Goal: Transaction & Acquisition: Purchase product/service

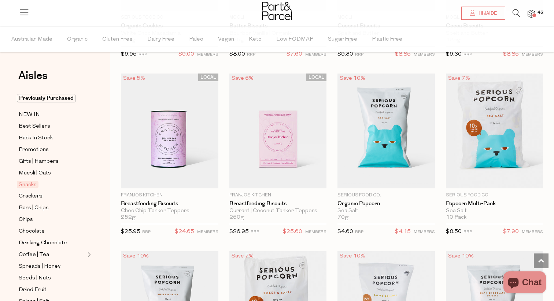
click at [513, 8] on div at bounding box center [277, 12] width 554 height 24
click at [513, 11] on icon at bounding box center [516, 13] width 8 height 8
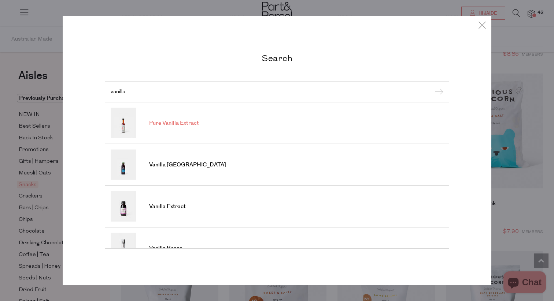
type input "vanilla"
click at [187, 122] on span "Pure Vanilla Extract" at bounding box center [174, 123] width 50 height 7
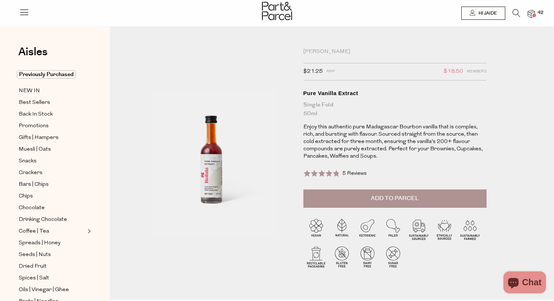
click at [514, 15] on icon at bounding box center [516, 13] width 8 height 8
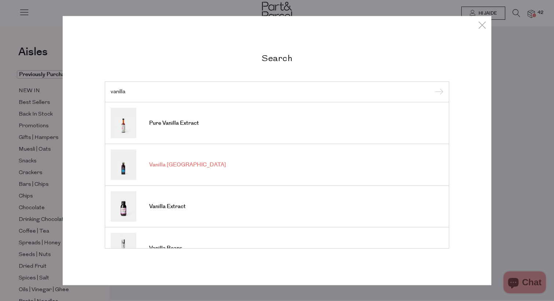
type input "vanilla"
click at [178, 163] on span "Vanilla Madagascar" at bounding box center [187, 164] width 77 height 7
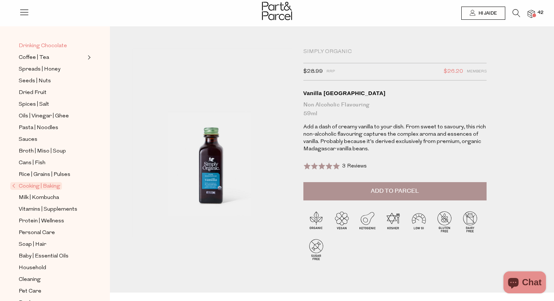
scroll to position [176, 0]
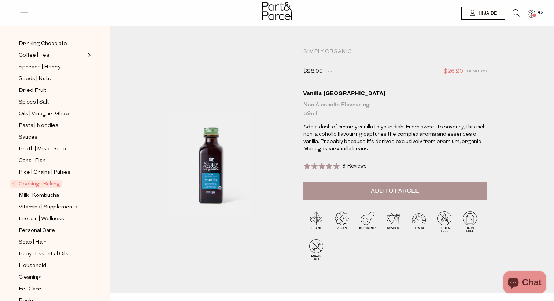
click at [52, 183] on span "Cooking | Baking" at bounding box center [36, 184] width 52 height 8
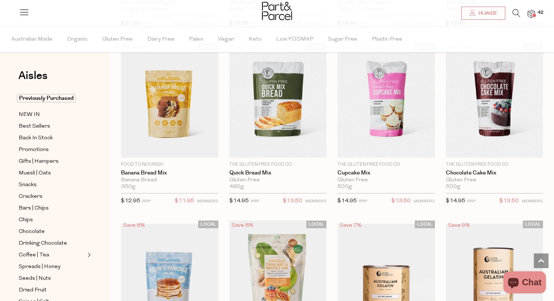
scroll to position [409, 0]
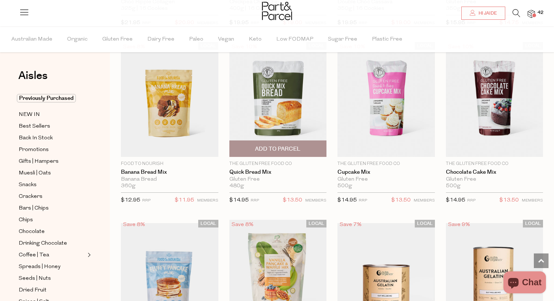
click at [282, 120] on img at bounding box center [277, 99] width 97 height 115
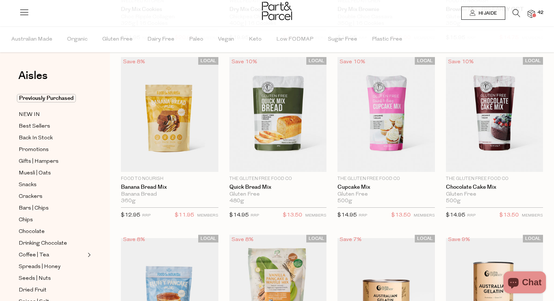
scroll to position [409, 0]
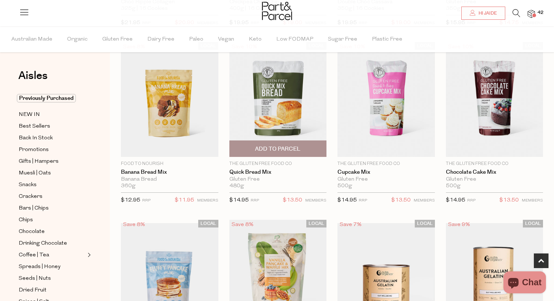
click at [285, 152] on span "Add To Parcel" at bounding box center [277, 149] width 45 height 8
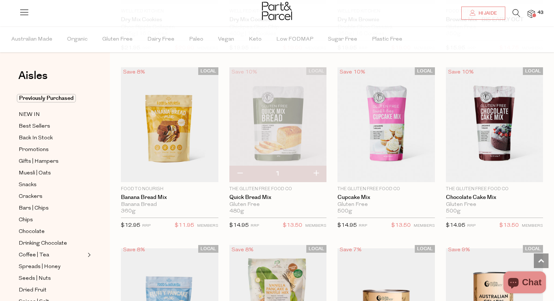
scroll to position [265, 0]
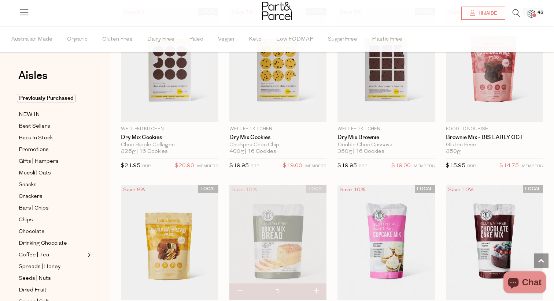
click at [515, 12] on icon at bounding box center [516, 13] width 8 height 8
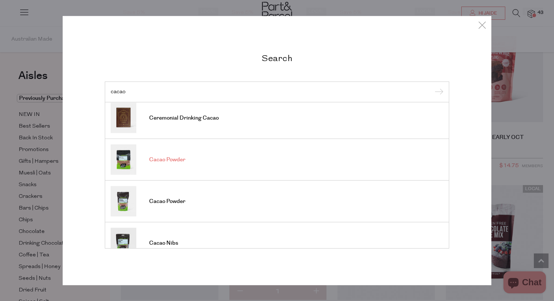
scroll to position [0, 0]
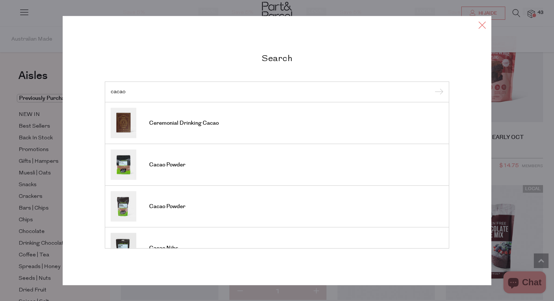
click at [479, 23] on icon at bounding box center [481, 24] width 11 height 11
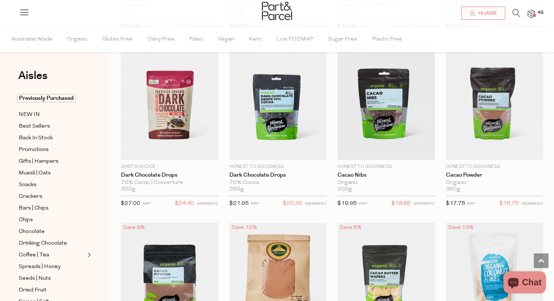
scroll to position [1121, 0]
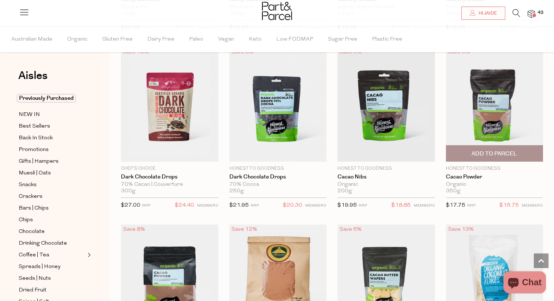
click at [498, 152] on span "Add To Parcel" at bounding box center [493, 154] width 45 height 8
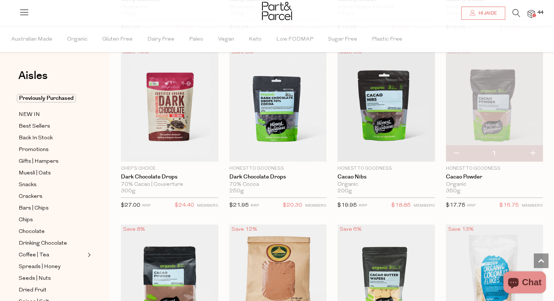
click at [533, 12] on img at bounding box center [530, 14] width 7 height 8
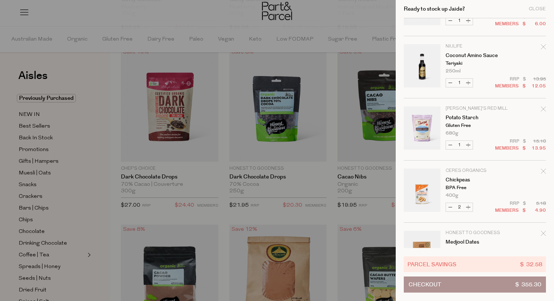
scroll to position [174, 0]
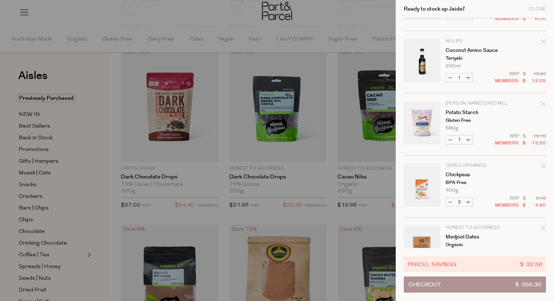
click at [540, 103] on icon "Remove Potato Starch" at bounding box center [542, 103] width 5 height 5
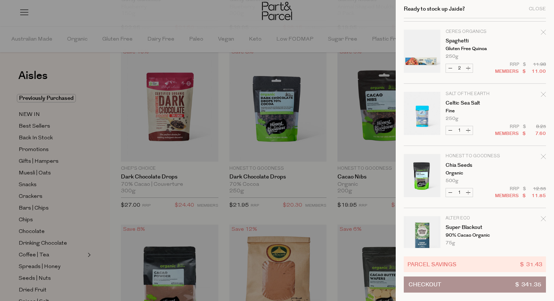
scroll to position [1484, 0]
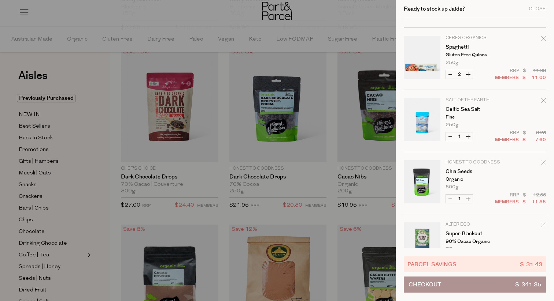
click at [312, 101] on div at bounding box center [277, 150] width 554 height 301
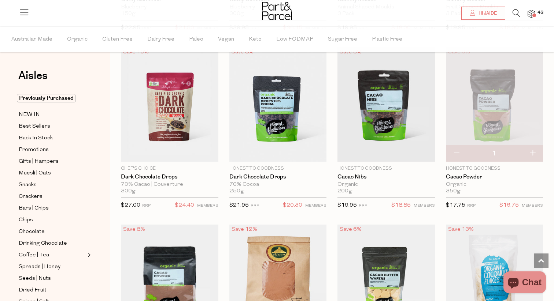
click at [516, 13] on icon at bounding box center [516, 13] width 8 height 8
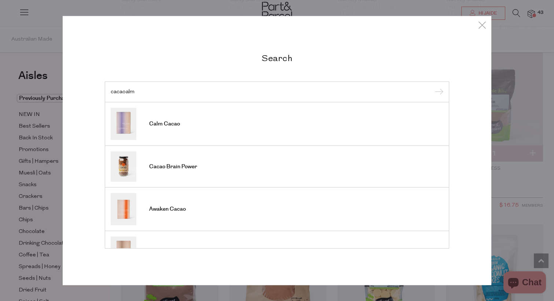
click at [123, 93] on input "cacaoalm" at bounding box center [277, 91] width 332 height 5
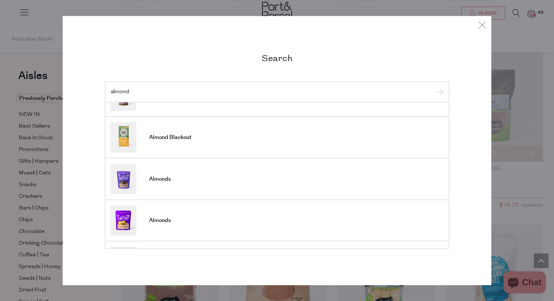
scroll to position [270, 0]
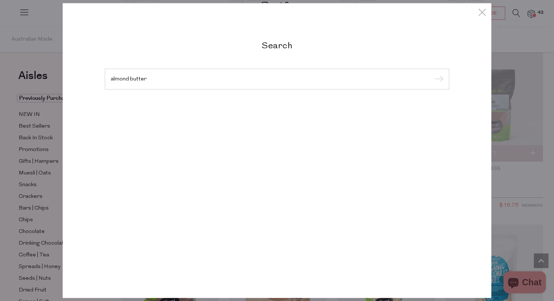
type input "almond butter"
click at [432, 74] on input "submit" at bounding box center [437, 79] width 11 height 11
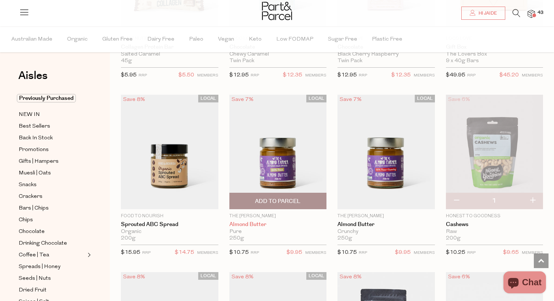
scroll to position [344, 0]
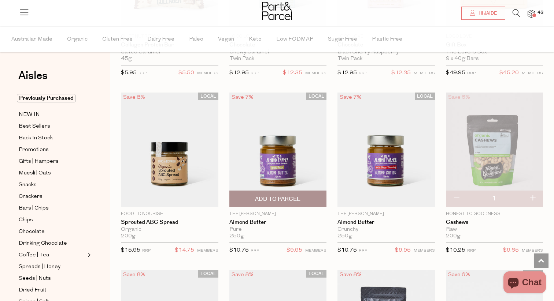
click at [297, 195] on span "Add To Parcel" at bounding box center [277, 199] width 45 height 8
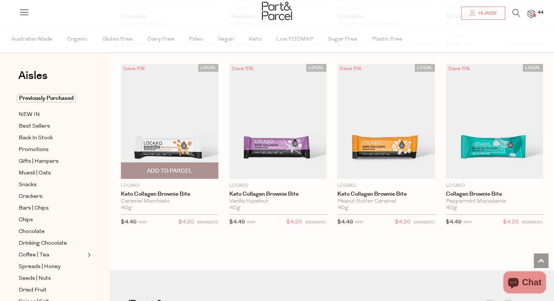
scroll to position [919, 0]
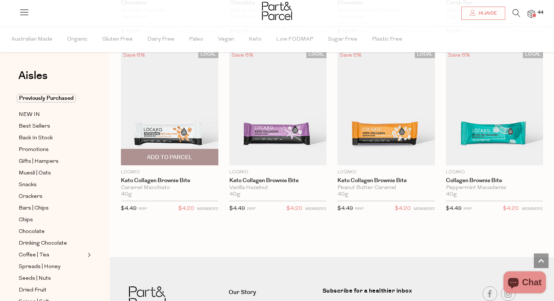
click at [191, 118] on img at bounding box center [169, 108] width 97 height 115
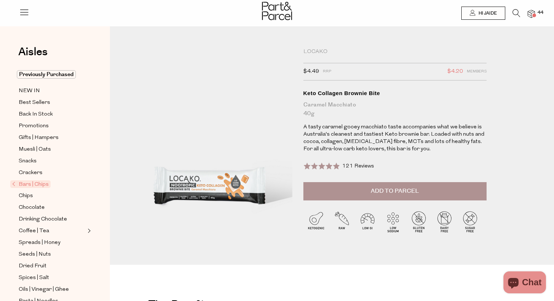
click at [535, 10] on div at bounding box center [277, 12] width 554 height 24
click at [532, 13] on img at bounding box center [530, 14] width 7 height 8
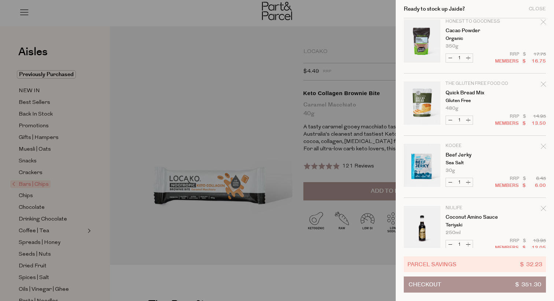
scroll to position [63, 0]
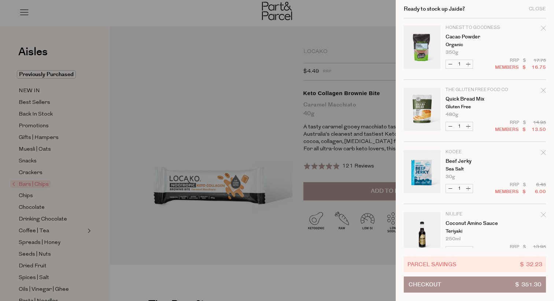
click at [540, 89] on icon "Remove Quick Bread Mix" at bounding box center [542, 90] width 5 height 5
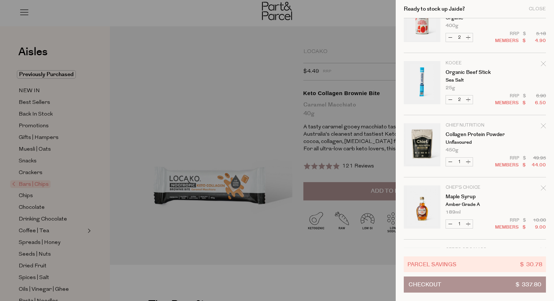
scroll to position [843, 0]
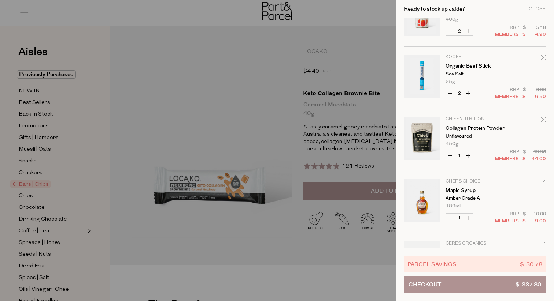
click at [470, 94] on button "Increase Organic Beef Stick" at bounding box center [467, 93] width 9 height 8
type input "3"
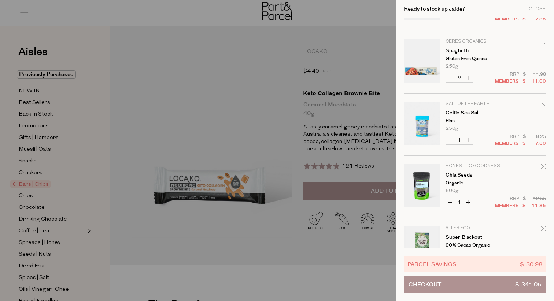
scroll to position [1492, 0]
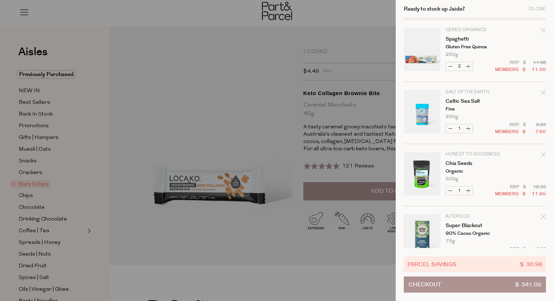
click at [464, 286] on button "Checkout $ 341.05" at bounding box center [474, 285] width 142 height 16
